Goal: Book appointment/travel/reservation

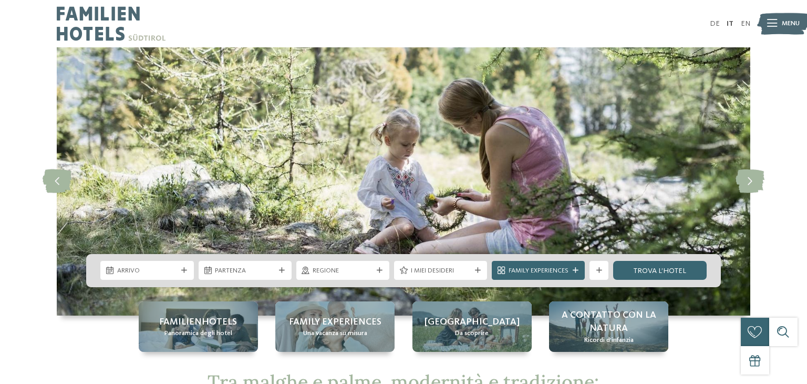
click at [163, 173] on img at bounding box center [404, 181] width 694 height 268
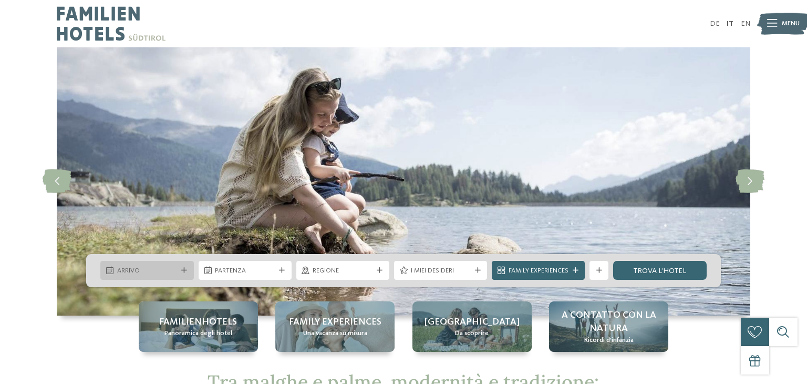
click at [173, 274] on span "Arrivo" at bounding box center [147, 270] width 60 height 9
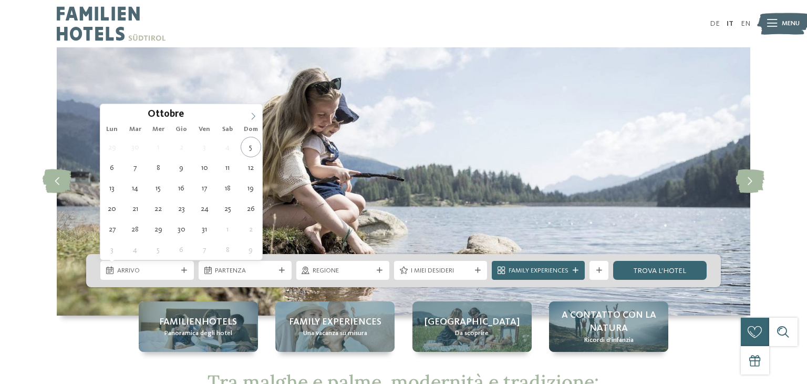
click at [250, 112] on icon at bounding box center [253, 115] width 7 height 7
type div "07.11.2025"
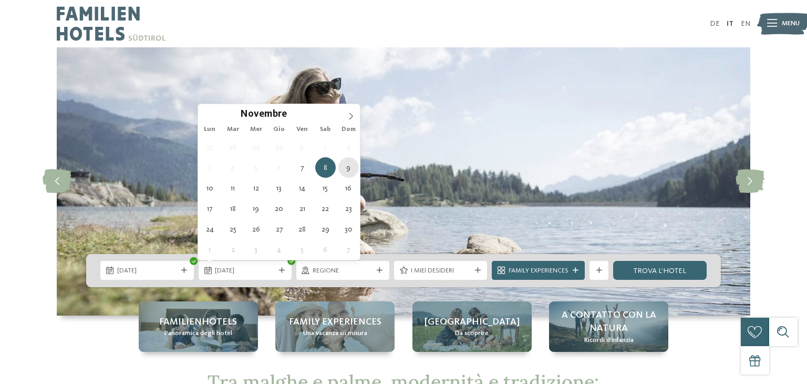
type div "09.11.2025"
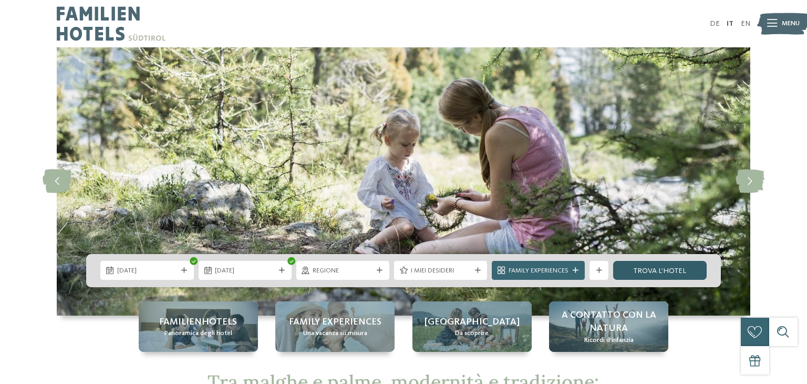
click at [666, 277] on link "trova l’hotel" at bounding box center [659, 270] width 93 height 19
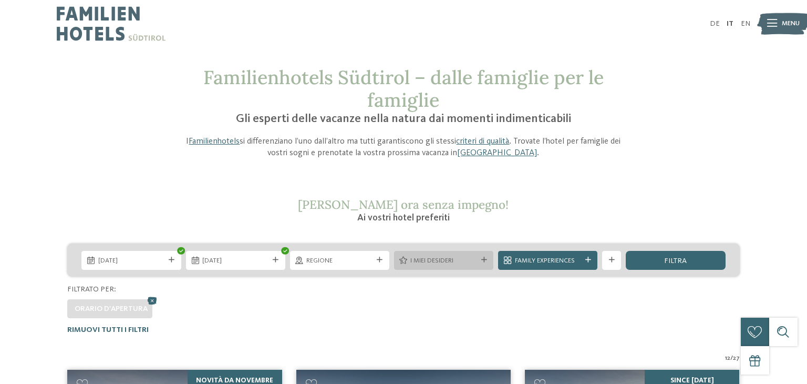
click at [481, 265] on div "I miei desideri" at bounding box center [443, 260] width 99 height 19
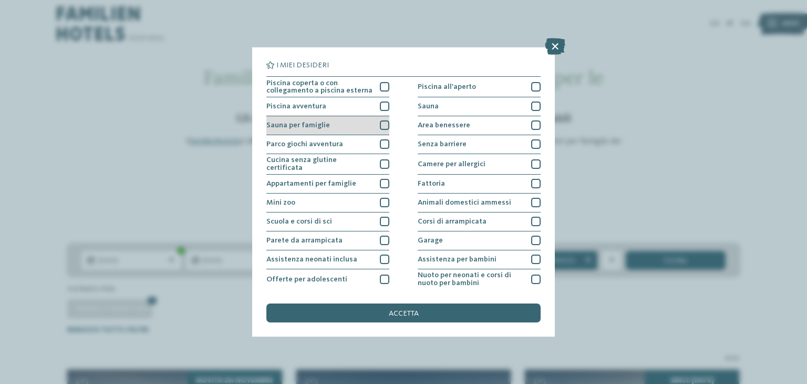
click at [381, 127] on div at bounding box center [384, 124] width 9 height 9
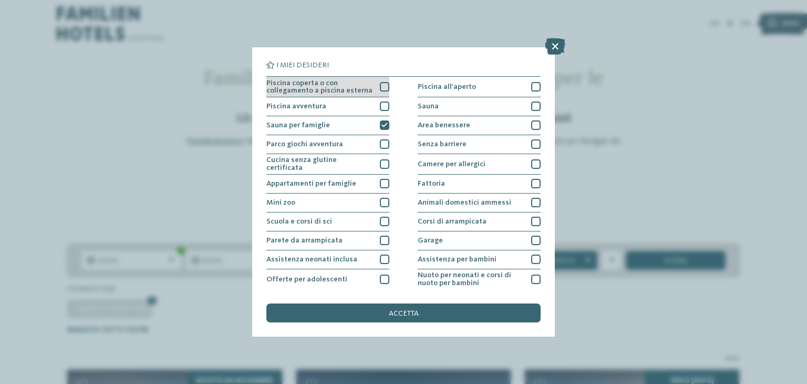
click at [384, 89] on div at bounding box center [384, 86] width 9 height 9
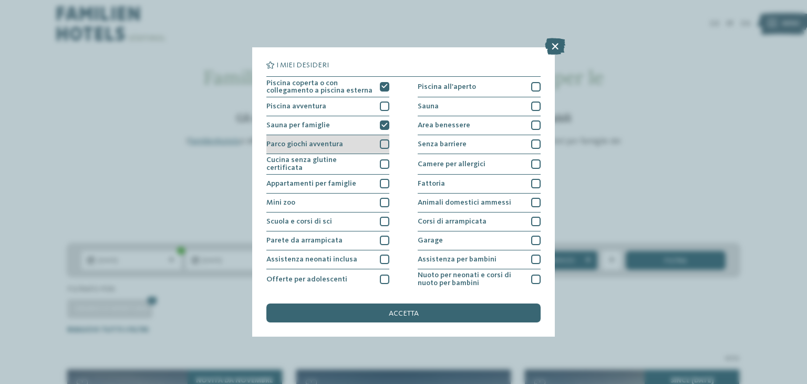
click at [384, 147] on div at bounding box center [384, 143] width 9 height 9
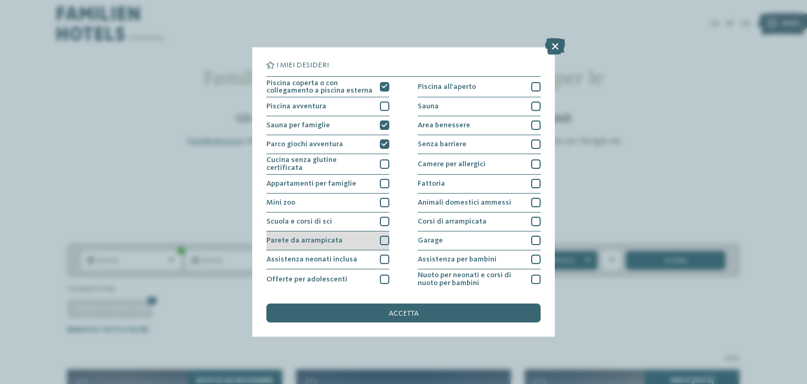
click at [372, 237] on div "Parete da arrampicata" at bounding box center [327, 240] width 123 height 19
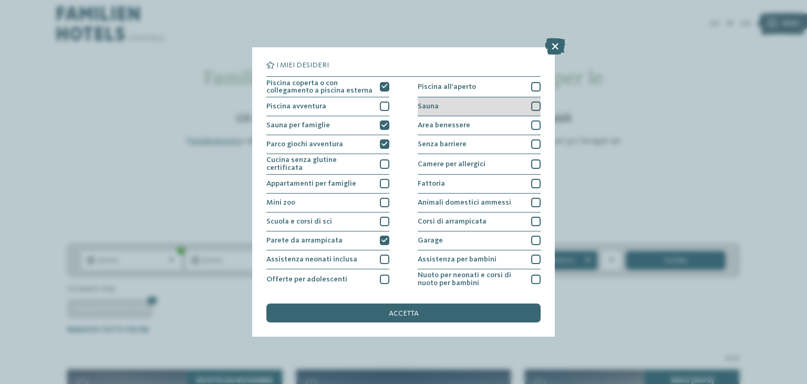
click at [513, 111] on div "Sauna" at bounding box center [479, 106] width 123 height 19
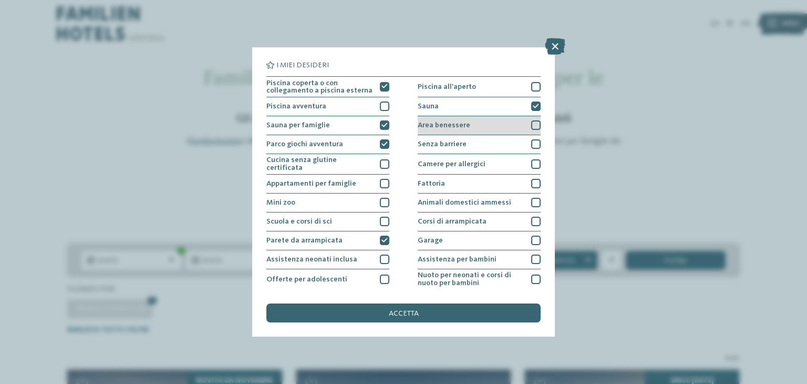
click at [533, 128] on div at bounding box center [535, 124] width 9 height 9
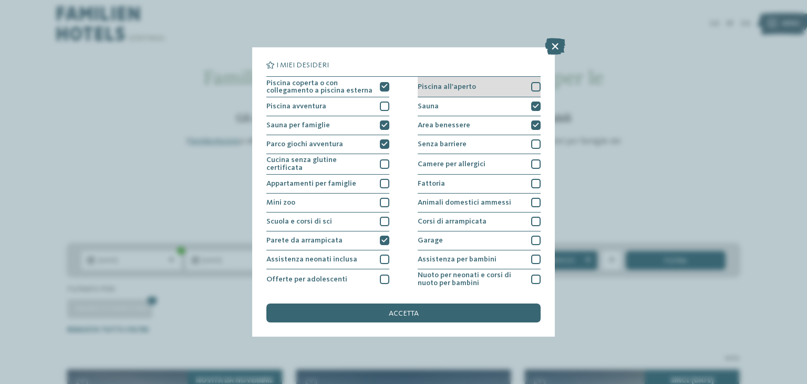
click at [531, 87] on div "Piscina all'aperto" at bounding box center [479, 87] width 123 height 20
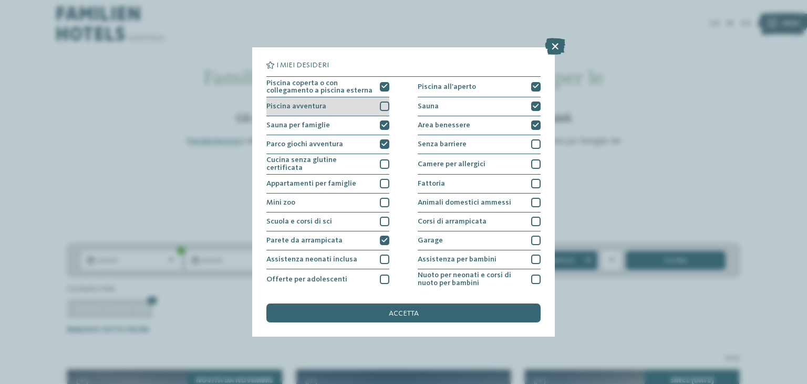
click at [385, 112] on div "Piscina avventura" at bounding box center [327, 106] width 123 height 19
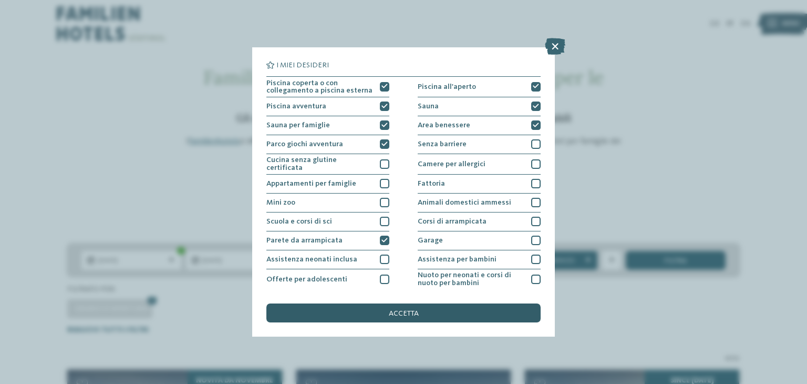
click at [382, 312] on div "accetta" at bounding box center [403, 312] width 274 height 19
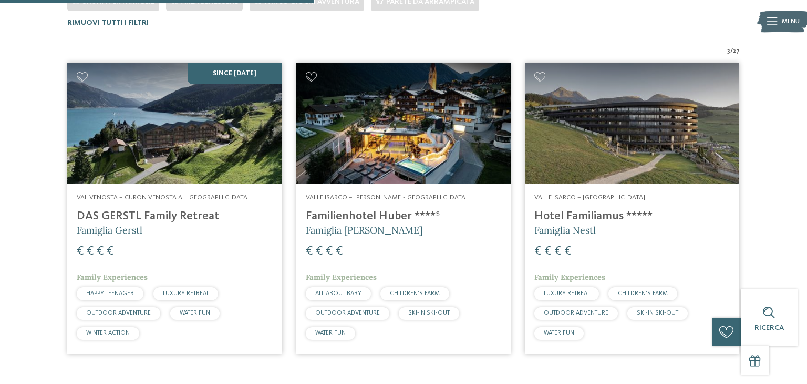
scroll to position [328, 0]
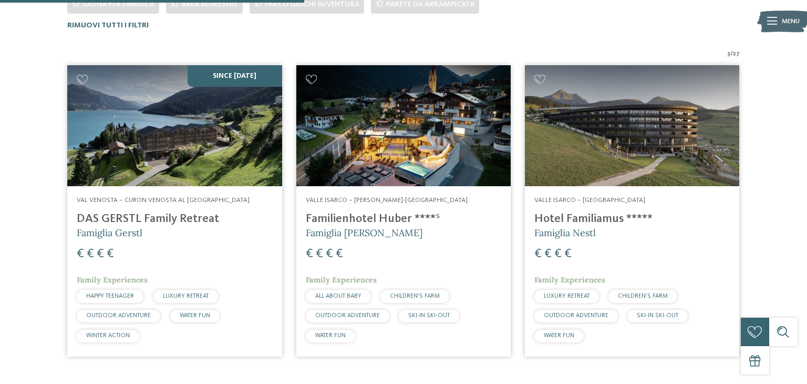
click at [203, 134] on img at bounding box center [174, 125] width 214 height 121
click at [427, 120] on img at bounding box center [403, 125] width 214 height 121
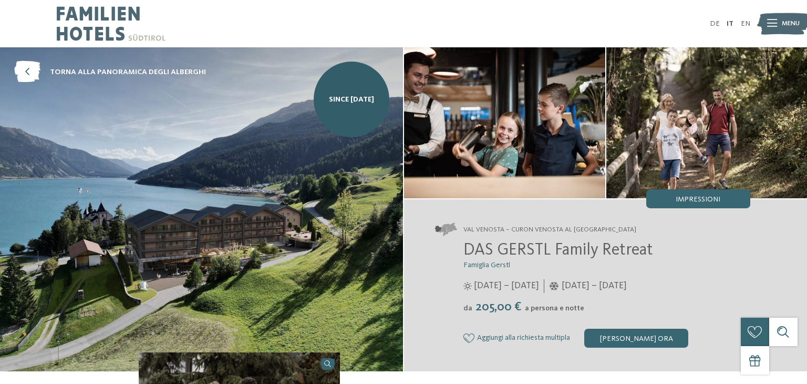
click at [727, 100] on img at bounding box center [706, 122] width 201 height 151
click at [618, 348] on div "Val Venosta – Curon Venosta al [GEOGRAPHIC_DATA] DAS GERSTL Family Retreat Fami…" at bounding box center [605, 285] width 403 height 172
click at [619, 342] on div "[PERSON_NAME] ora" at bounding box center [636, 337] width 104 height 19
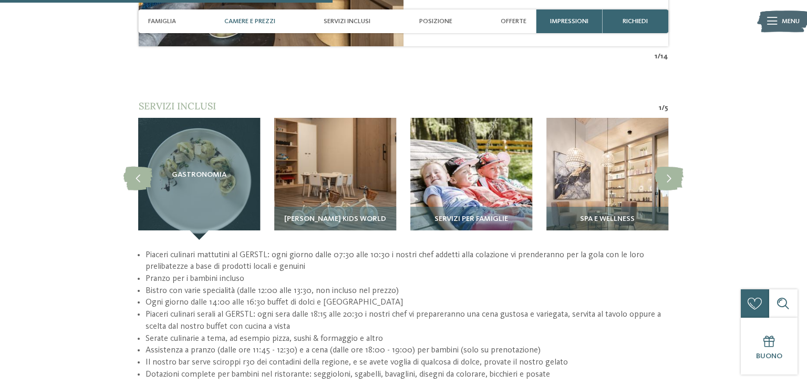
scroll to position [1295, 0]
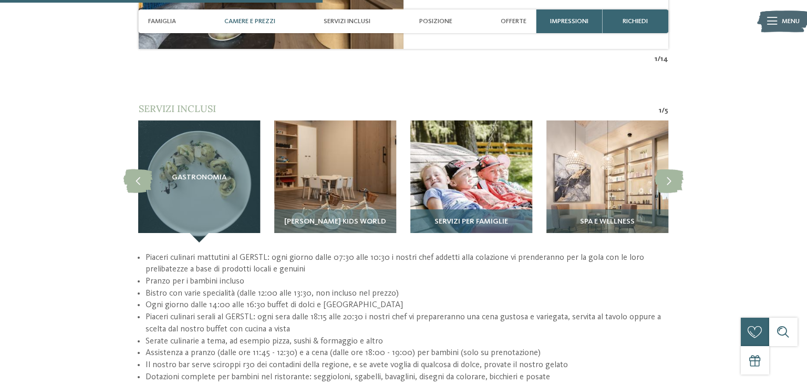
click at [495, 161] on img at bounding box center [471, 181] width 122 height 122
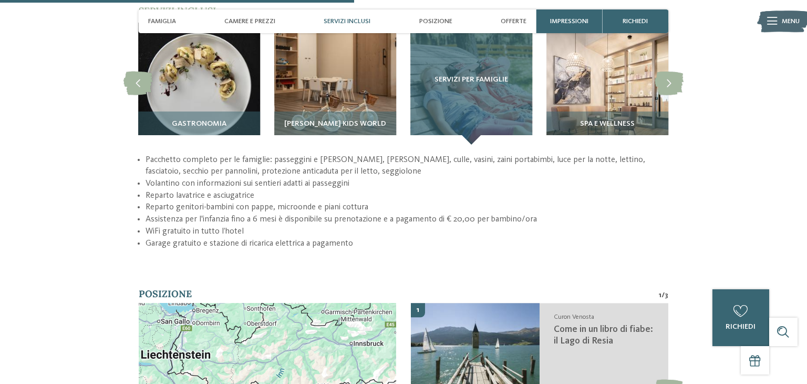
scroll to position [1442, 0]
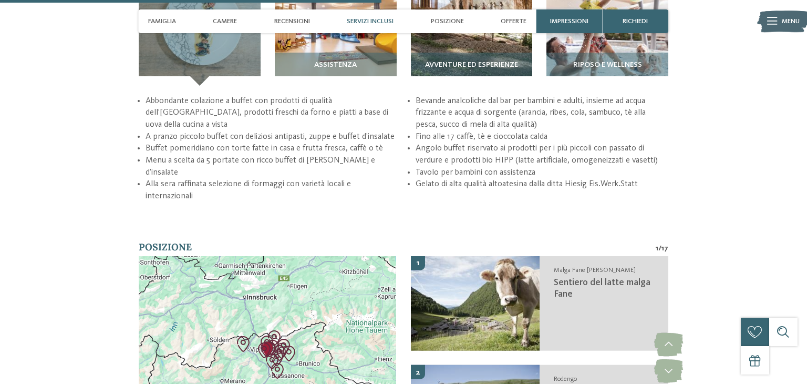
scroll to position [1618, 0]
